Goal: Transaction & Acquisition: Purchase product/service

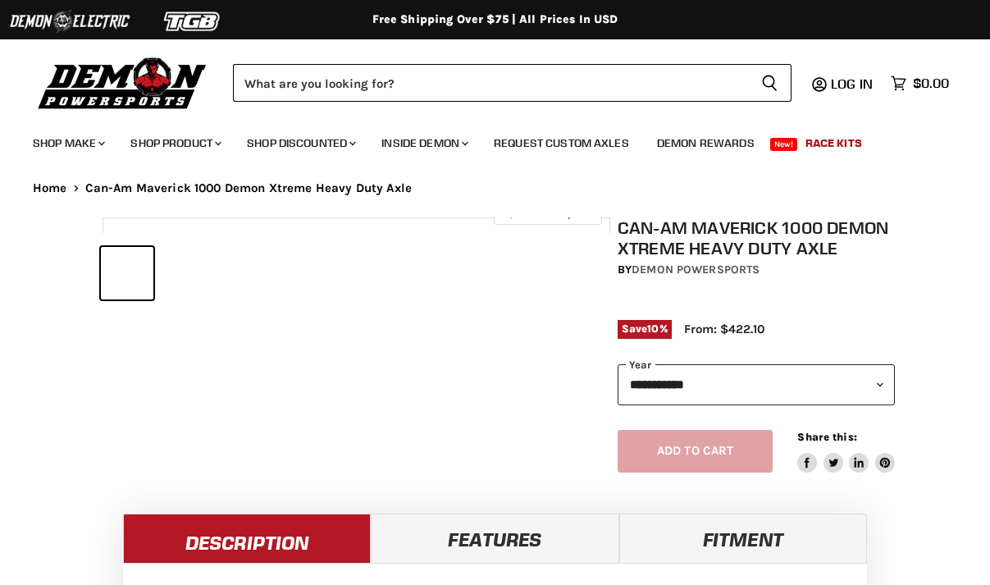
select select "******"
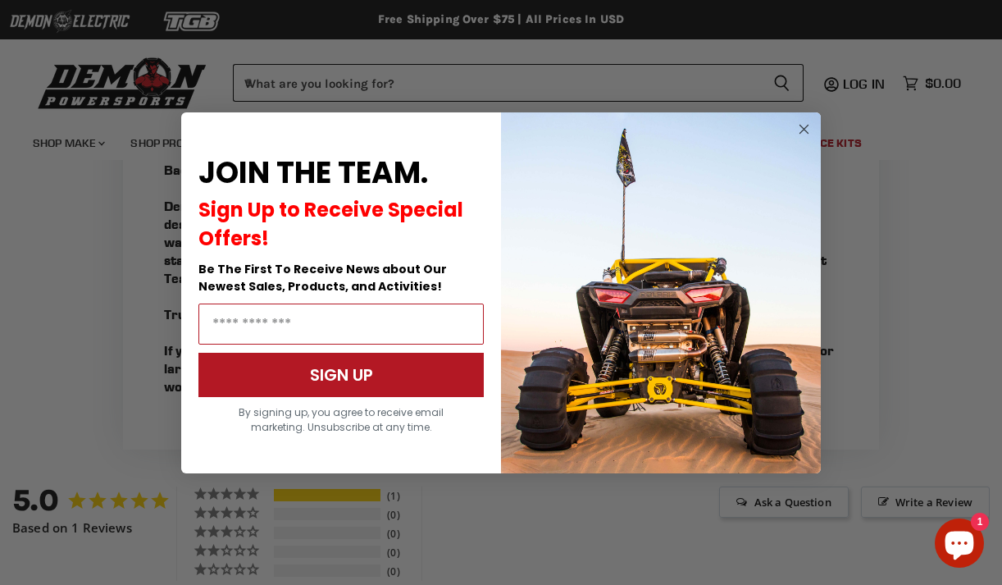
scroll to position [1754, 0]
